Goal: Information Seeking & Learning: Learn about a topic

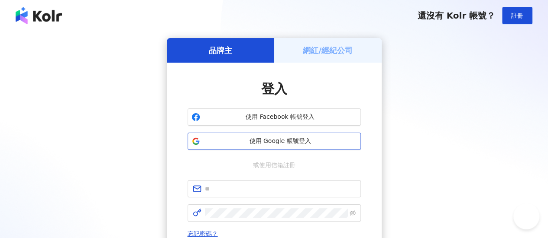
click at [285, 145] on span "使用 Google 帳號登入" at bounding box center [279, 141] width 153 height 9
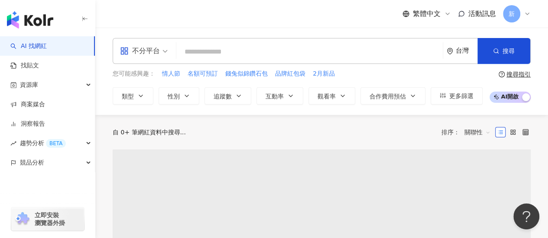
click at [219, 47] on input "search" at bounding box center [309, 52] width 259 height 16
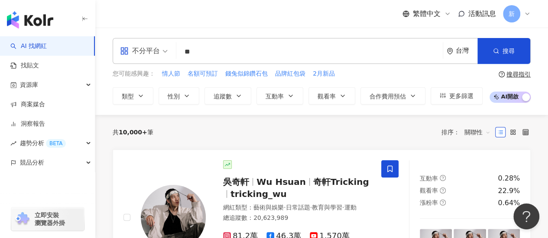
type input "*"
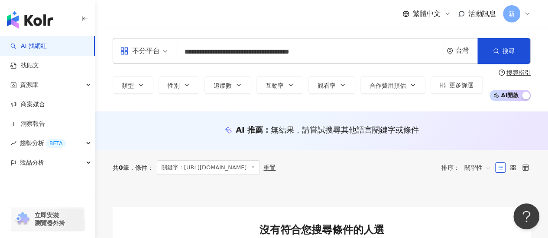
drag, startPoint x: 330, startPoint y: 49, endPoint x: 177, endPoint y: 50, distance: 153.2
click at [177, 50] on div "**********" at bounding box center [322, 51] width 418 height 26
type input "*"
type input "**"
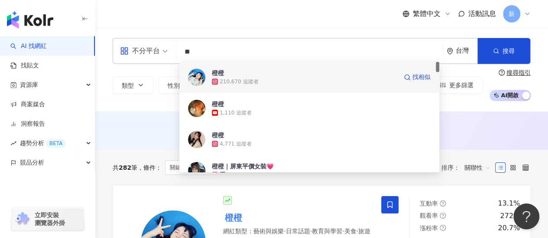
click at [225, 79] on div "210,670 追蹤者" at bounding box center [238, 81] width 39 height 7
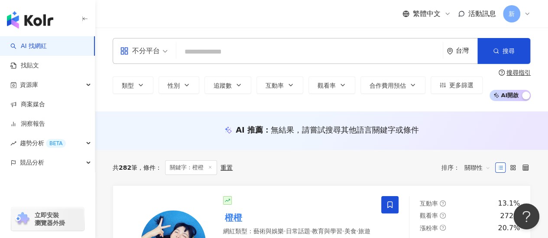
click at [301, 52] on input "search" at bounding box center [309, 52] width 259 height 16
paste input "****"
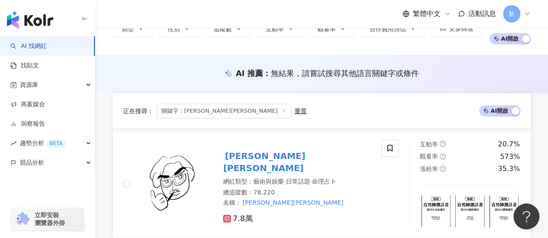
scroll to position [144, 0]
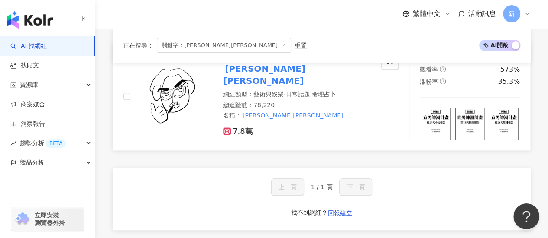
click at [298, 91] on span "日常話題" at bounding box center [297, 94] width 24 height 7
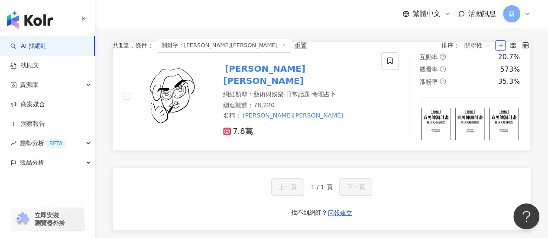
scroll to position [0, 0]
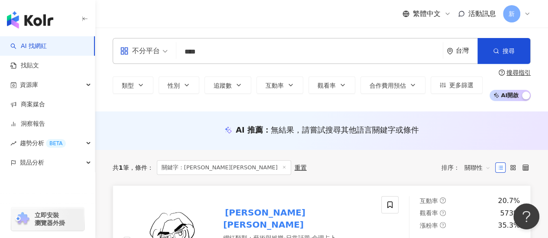
drag, startPoint x: 223, startPoint y: 51, endPoint x: 164, endPoint y: 47, distance: 59.9
click at [164, 47] on div "不分平台 **** 台灣 搜尋 31850f0a-f5ea-4acb-8af9-f125a1a17033 山姆喬恩 78,220 追蹤者 搜尋名稱、敘述、貼文…" at bounding box center [322, 51] width 418 height 26
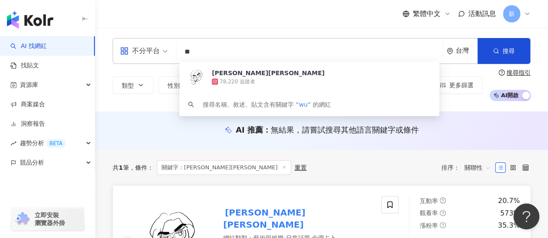
type input "*"
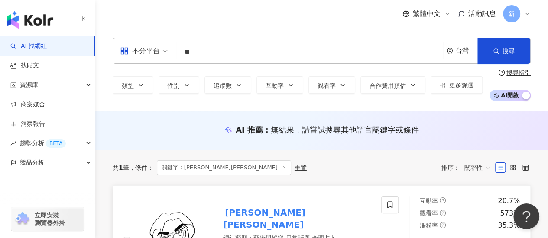
type input "**"
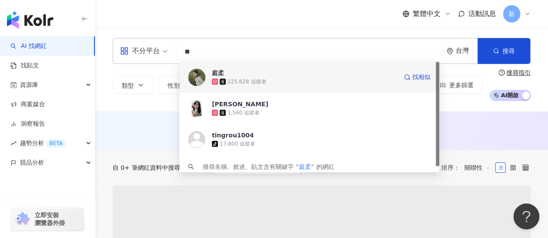
click at [303, 78] on div "225,628 追蹤者" at bounding box center [304, 81] width 185 height 9
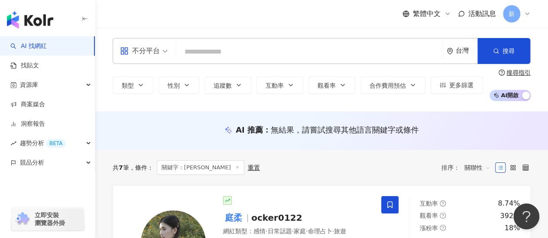
click at [151, 52] on div "不分平台" at bounding box center [140, 51] width 40 height 14
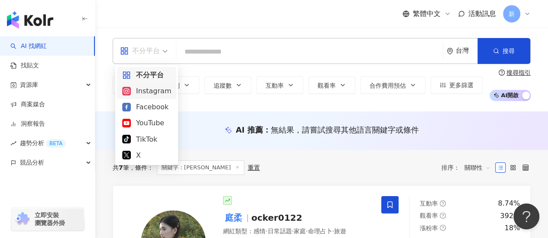
click at [146, 96] on div "Instagram" at bounding box center [146, 91] width 49 height 11
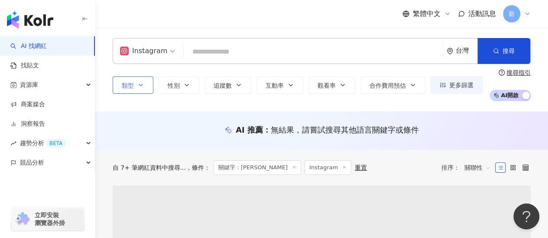
click at [142, 90] on button "類型" at bounding box center [133, 85] width 41 height 17
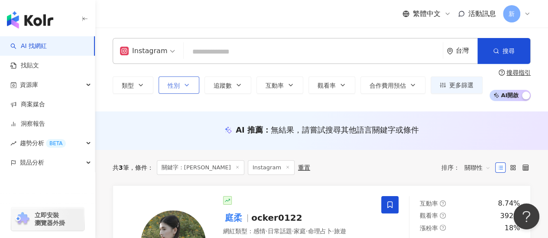
click at [166, 79] on button "性別" at bounding box center [178, 85] width 41 height 17
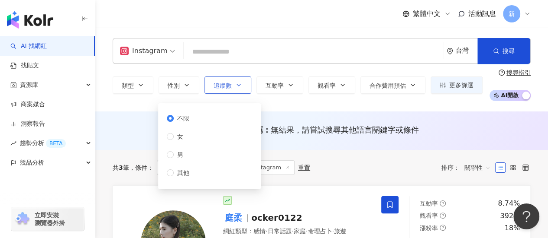
click at [232, 81] on button "追蹤數" at bounding box center [227, 85] width 47 height 17
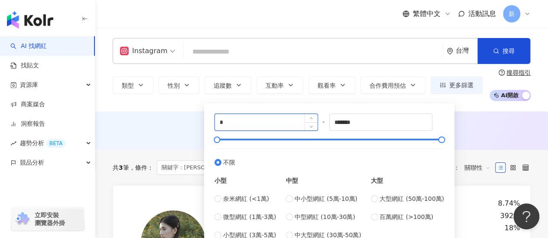
click at [240, 117] on input "*" at bounding box center [266, 122] width 103 height 16
drag, startPoint x: 274, startPoint y: 122, endPoint x: 178, endPoint y: 116, distance: 95.4
type input "******"
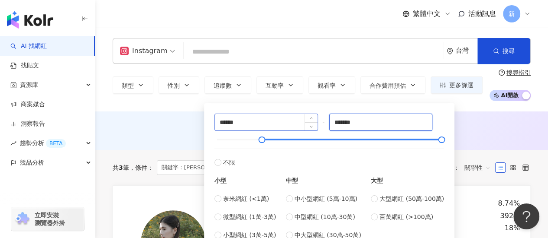
drag, startPoint x: 365, startPoint y: 124, endPoint x: 286, endPoint y: 117, distance: 79.5
click at [286, 117] on div "****** - ******* 不限 小型 奈米網紅 (<1萬) 微型網紅 (1萬-3萬) 小型網紅 (3萬-5萬) 中型 中小型網紅 (5萬-10萬) 中…" at bounding box center [328, 177] width 229 height 126
type input "******"
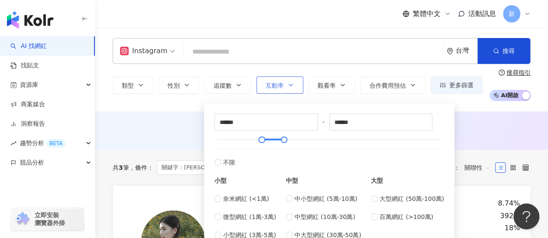
click at [260, 89] on button "互動率" at bounding box center [279, 85] width 47 height 17
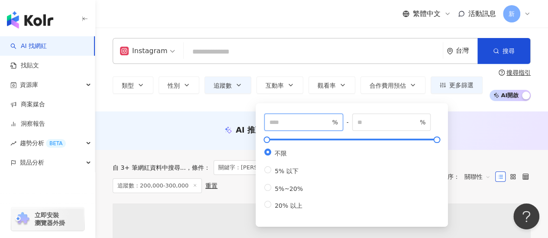
click at [296, 122] on input "number" at bounding box center [299, 123] width 61 height 10
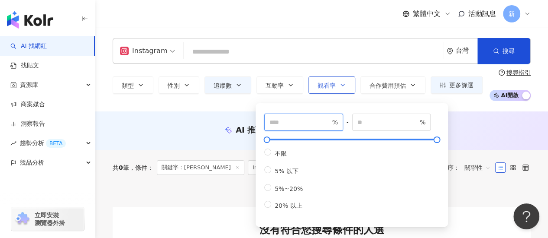
type input "*"
click at [325, 86] on span "觀看率" at bounding box center [326, 85] width 18 height 7
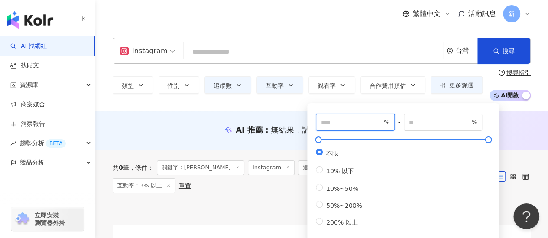
click at [331, 120] on input "number" at bounding box center [351, 123] width 61 height 10
type input "***"
click at [367, 98] on div "類型 性別 追蹤數 互動率 觀看率 合作費用預估 更多篩選 不限 女 男 其他 ****** - ****** 不限 小型 奈米網紅 (<1萬) 微型網紅 (…" at bounding box center [322, 85] width 418 height 32
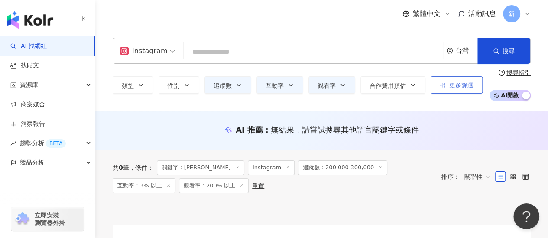
click at [466, 85] on span "更多篩選" at bounding box center [461, 85] width 24 height 7
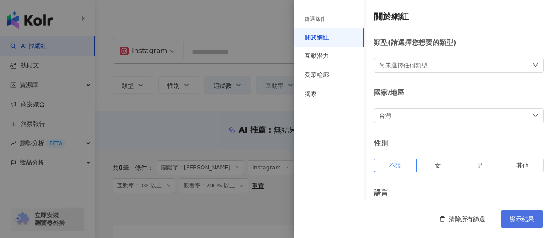
click at [513, 214] on button "顯示結果" at bounding box center [522, 219] width 42 height 17
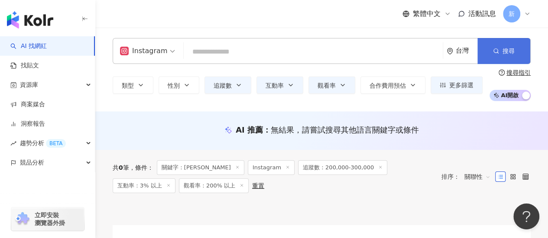
drag, startPoint x: 493, startPoint y: 55, endPoint x: 493, endPoint y: 59, distance: 4.4
click at [494, 56] on button "搜尋" at bounding box center [503, 51] width 53 height 26
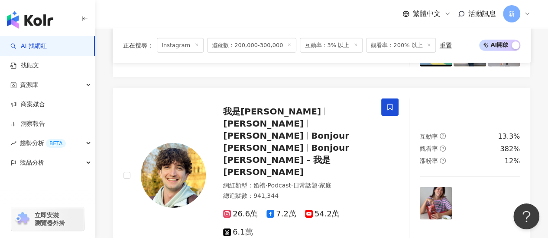
scroll to position [1370, 0]
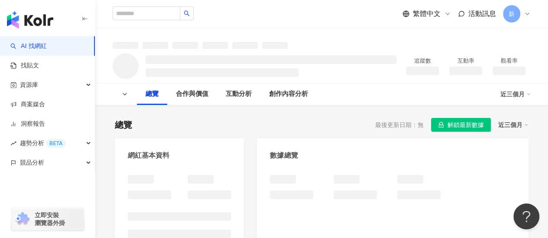
scroll to position [72, 0]
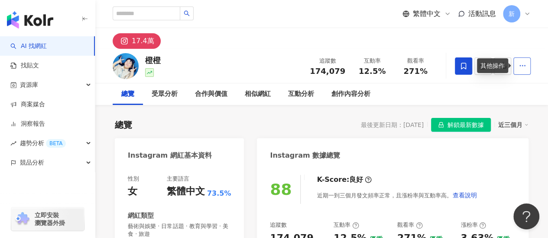
click at [525, 66] on button "button" at bounding box center [521, 66] width 17 height 17
click at [513, 121] on div "近三個月" at bounding box center [513, 124] width 30 height 11
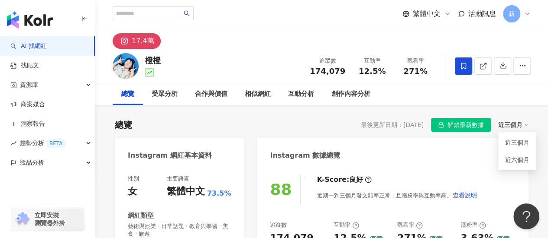
click at [513, 121] on div "近三個月" at bounding box center [513, 124] width 30 height 11
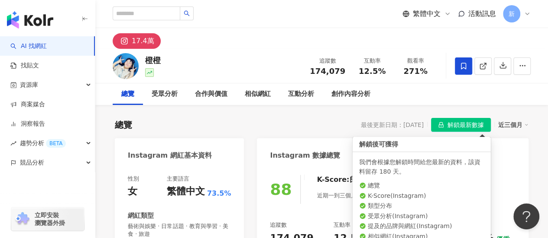
click at [473, 122] on span "解鎖最新數據" at bounding box center [465, 126] width 36 height 14
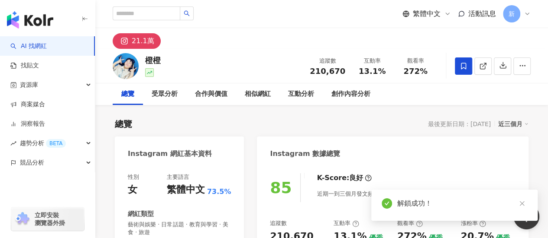
click at [332, 71] on span "210,670" at bounding box center [326, 71] width 35 height 9
copy span "210,670"
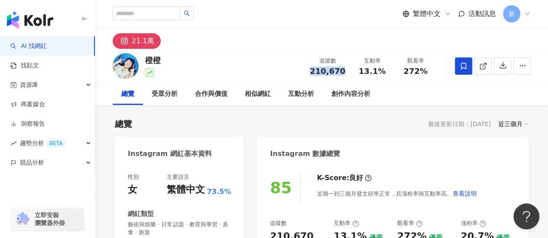
scroll to position [72, 0]
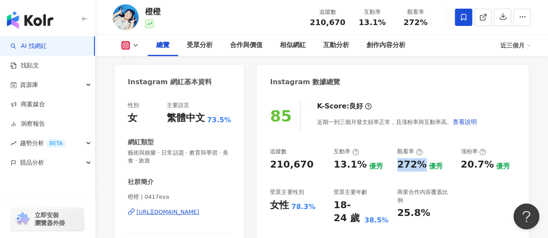
drag, startPoint x: 397, startPoint y: 165, endPoint x: 422, endPoint y: 163, distance: 25.2
click at [422, 163] on div "272%" at bounding box center [411, 164] width 29 height 13
copy div "272%"
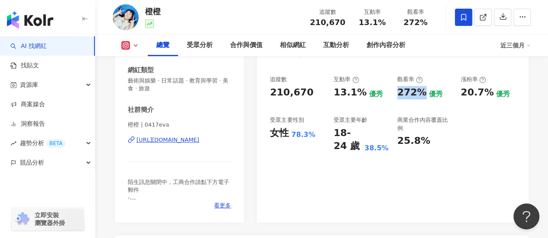
click at [417, 92] on div "272%" at bounding box center [411, 92] width 29 height 13
drag, startPoint x: 420, startPoint y: 94, endPoint x: 395, endPoint y: 95, distance: 25.1
click at [395, 95] on div "追蹤數 210,670 互動率 13.1% 優秀 觀看率 272% 優秀 漲粉率 20.7% 優秀 受眾主要性別 女性 78.3% 受眾主要年齡 18-24 …" at bounding box center [392, 114] width 245 height 77
copy div "272%"
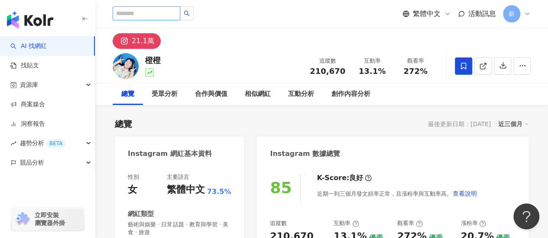
click at [174, 11] on input "search" at bounding box center [147, 13] width 68 height 14
paste input "***"
type input "***"
click at [190, 16] on icon "search" at bounding box center [187, 13] width 6 height 6
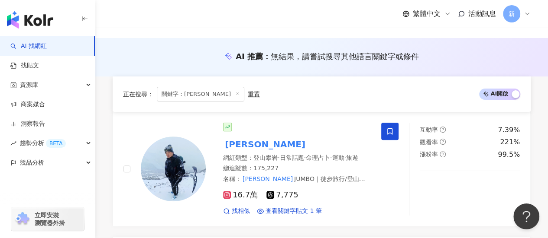
scroll to position [72, 0]
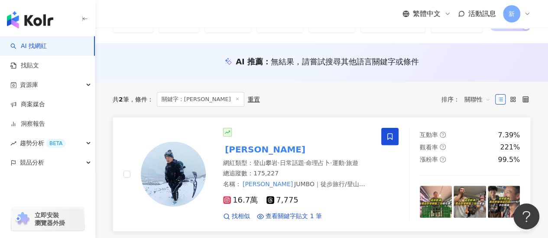
click at [252, 149] on div "詹愽智" at bounding box center [297, 150] width 148 height 12
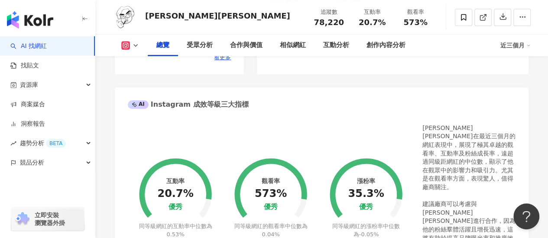
scroll to position [288, 0]
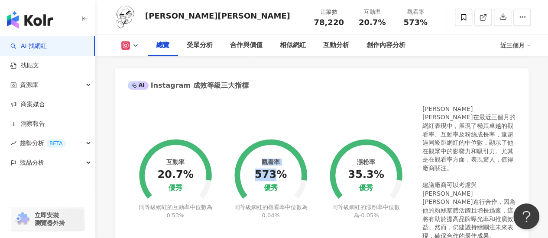
drag, startPoint x: 274, startPoint y: 168, endPoint x: 255, endPoint y: 168, distance: 18.6
click at [255, 168] on div "觀看率 573% 優秀 同等級網紅的觀看率中位數為 0.04%" at bounding box center [270, 173] width 95 height 159
click at [280, 159] on div "觀看率 573% 優秀" at bounding box center [271, 176] width 32 height 34
drag, startPoint x: 264, startPoint y: 169, endPoint x: 258, endPoint y: 170, distance: 6.6
click at [258, 170] on div "573%" at bounding box center [271, 175] width 32 height 12
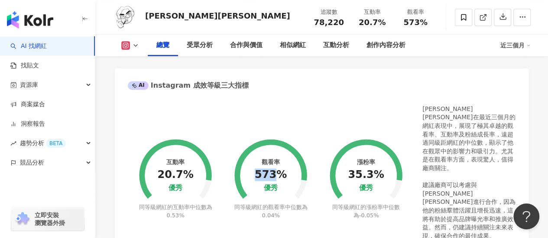
copy div "573"
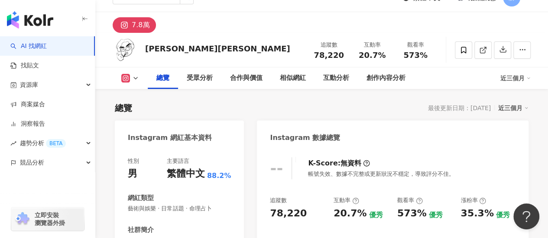
scroll to position [0, 0]
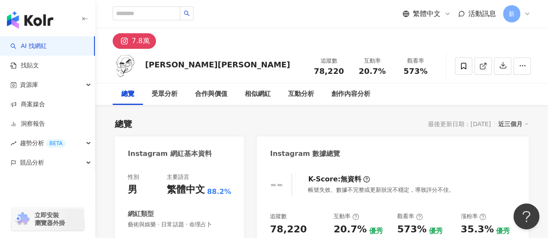
click at [240, 45] on div "7.8萬" at bounding box center [321, 38] width 452 height 21
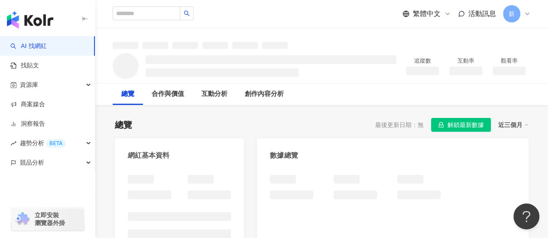
click at [476, 122] on span "解鎖最新數據" at bounding box center [465, 126] width 36 height 14
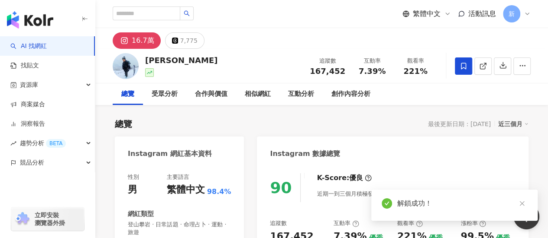
click at [331, 72] on span "167,452" at bounding box center [326, 71] width 35 height 9
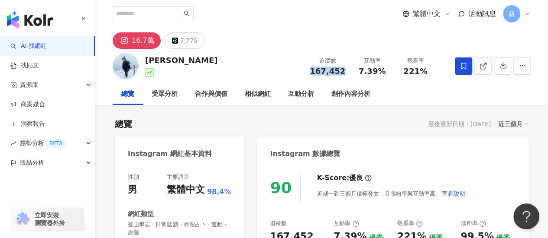
click at [266, 43] on div "16.7萬 7,775" at bounding box center [321, 38] width 452 height 21
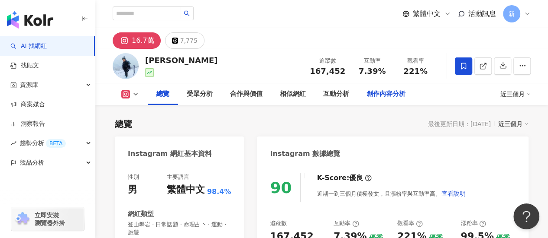
scroll to position [144, 0]
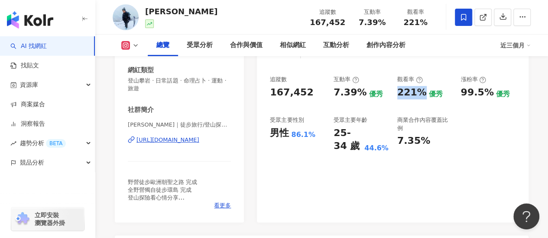
drag, startPoint x: 396, startPoint y: 94, endPoint x: 420, endPoint y: 88, distance: 24.5
click at [420, 88] on div "追蹤數 167,452 互動率 7.39% 優秀 觀看率 221% 優秀 漲粉率 99.5% 優秀 受眾主要性別 男性 86.1% 受眾主要年齡 25-34 …" at bounding box center [392, 114] width 245 height 77
copy div "221%"
click at [239, 9] on div "詹愽智 追蹤數 167,452 互動率 7.39% 觀看率 221%" at bounding box center [321, 17] width 452 height 34
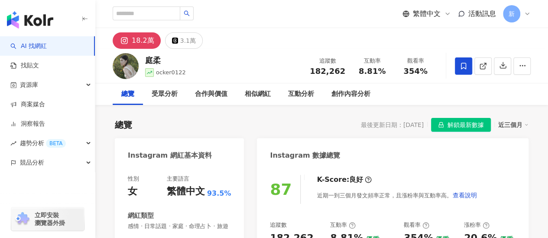
click at [472, 126] on span "解鎖最新數據" at bounding box center [465, 126] width 36 height 14
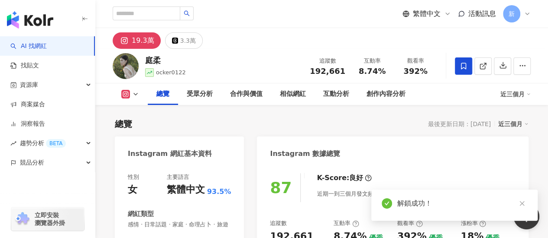
scroll to position [72, 0]
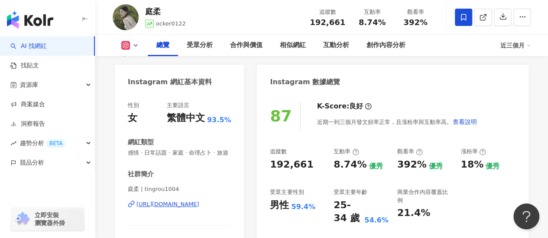
click at [126, 50] on div "總覽 受眾分析 合作與價值 相似網紅 互動分析 創作內容分析 近三個月" at bounding box center [322, 46] width 418 height 22
click at [193, 209] on div "https://www.instagram.com/tingrou1004/" at bounding box center [167, 205] width 63 height 8
drag, startPoint x: 305, startPoint y: 164, endPoint x: 269, endPoint y: 168, distance: 35.8
click at [269, 168] on div "87 K-Score : 良好 近期一到三個月發文頻率正常，且漲粉率與互動率高。 查看說明 追蹤數 192,661 互動率 8.74% 優秀 觀看率 392%…" at bounding box center [392, 186] width 271 height 187
copy div "192,661"
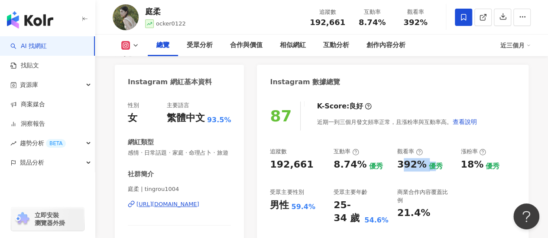
drag, startPoint x: 399, startPoint y: 165, endPoint x: 429, endPoint y: 161, distance: 30.1
click at [430, 161] on div "392% 優秀" at bounding box center [424, 164] width 55 height 13
click at [418, 166] on div "392%" at bounding box center [411, 164] width 29 height 13
drag, startPoint x: 420, startPoint y: 166, endPoint x: 393, endPoint y: 164, distance: 26.9
click at [393, 164] on div "追蹤數 192,661 互動率 8.74% 優秀 觀看率 392% 優秀 漲粉率 18% 優秀 受眾主要性別 男性 59.4% 受眾主要年齡 25-34 歲 …" at bounding box center [392, 186] width 245 height 77
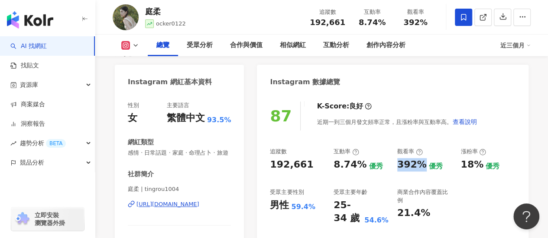
copy div "392%"
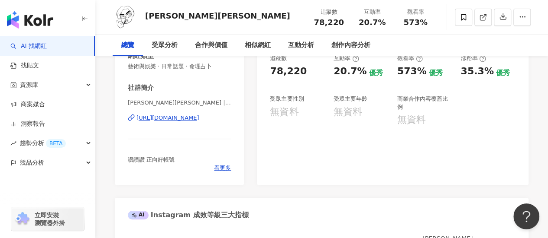
scroll to position [72, 0]
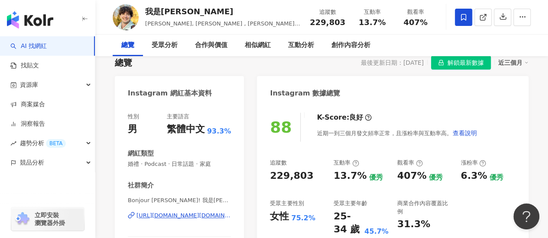
scroll to position [72, 0]
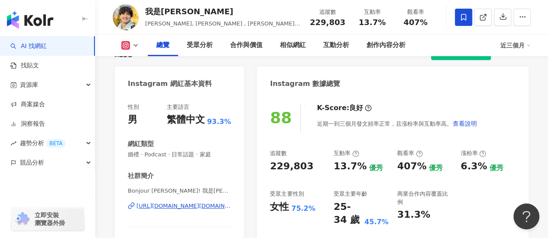
click at [192, 206] on div "[URL][DOMAIN_NAME][DOMAIN_NAME][PERSON_NAME]" at bounding box center [183, 207] width 94 height 8
